Goal: Task Accomplishment & Management: Manage account settings

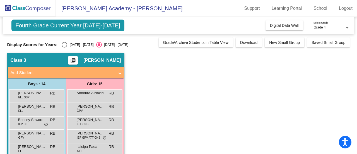
click at [64, 46] on div "Select an option" at bounding box center [65, 45] width 6 height 6
click at [64, 47] on input "[DATE] - [DATE]" at bounding box center [64, 47] width 0 height 0
radio input "true"
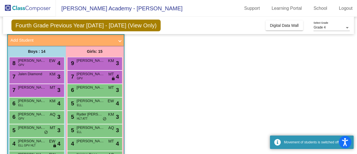
scroll to position [35, 0]
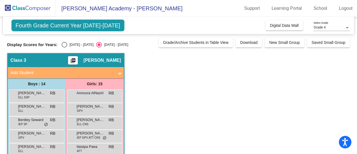
click at [64, 44] on div "Select an option" at bounding box center [65, 45] width 6 height 6
click at [64, 47] on input "[DATE] - [DATE]" at bounding box center [64, 47] width 0 height 0
radio input "true"
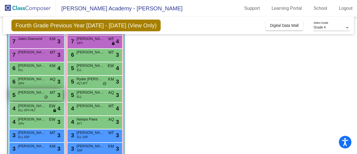
scroll to position [68, 0]
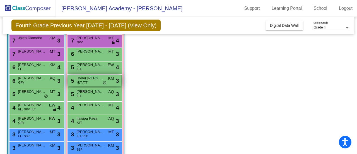
click at [94, 80] on span "Ryder [PERSON_NAME]" at bounding box center [91, 78] width 28 height 6
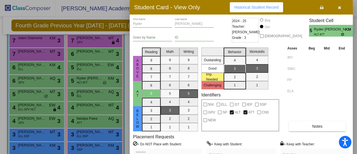
click at [341, 8] on icon "button" at bounding box center [339, 8] width 3 height 4
